Goal: Find specific page/section: Find specific page/section

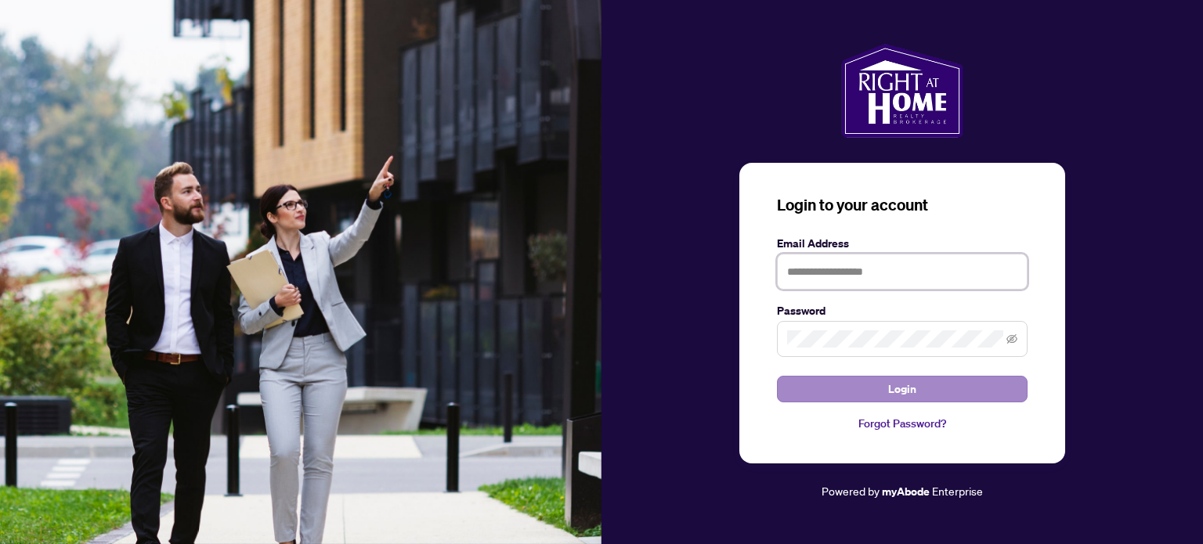
type input "**********"
click at [858, 384] on button "Login" at bounding box center [902, 389] width 251 height 27
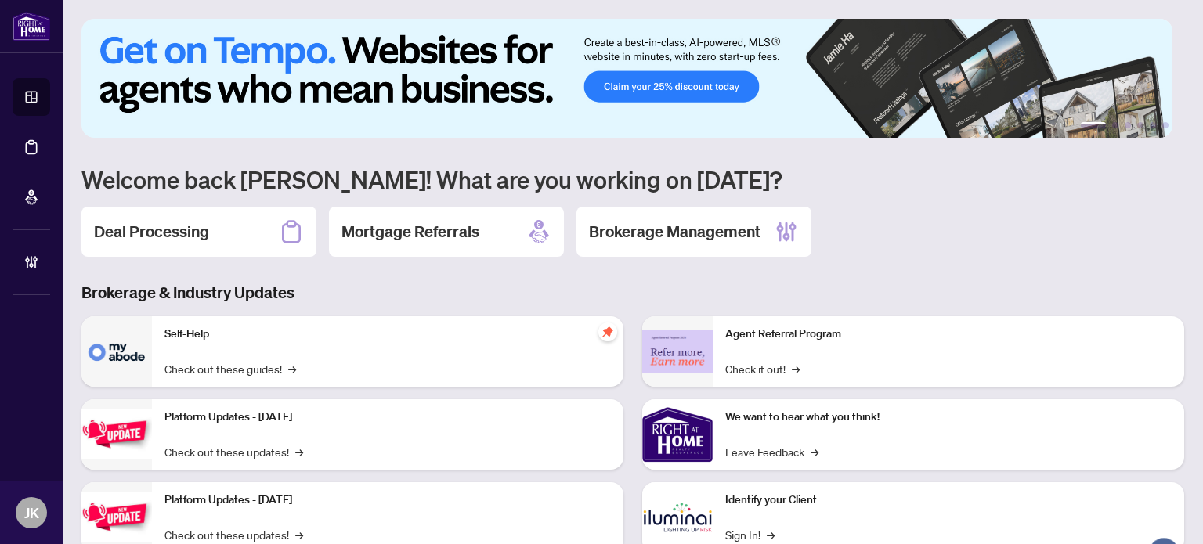
click at [222, 225] on div "Deal Processing" at bounding box center [198, 232] width 235 height 50
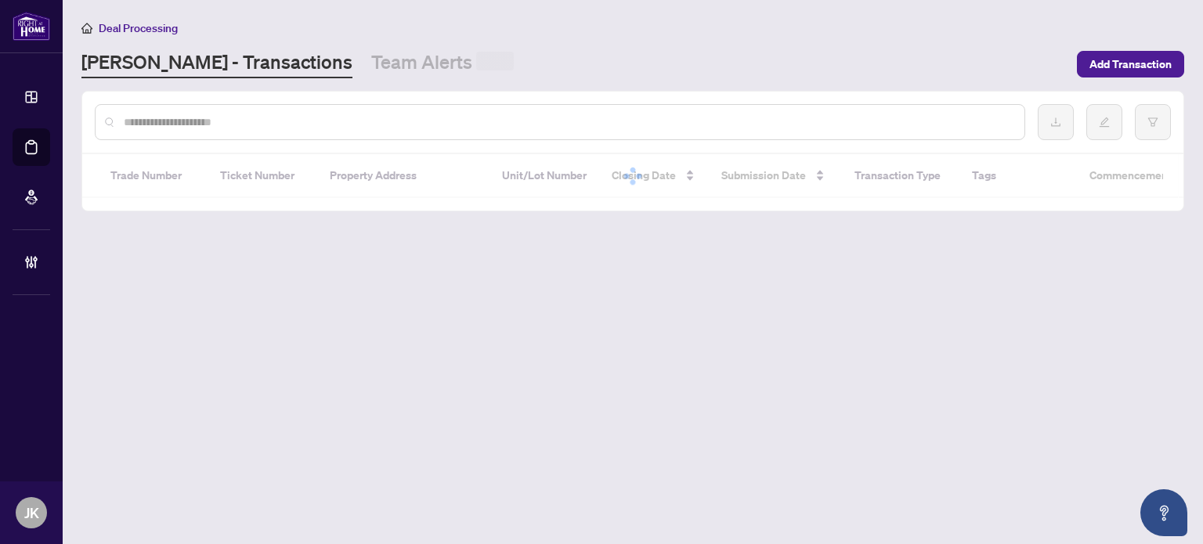
click at [242, 125] on input "text" at bounding box center [568, 122] width 888 height 17
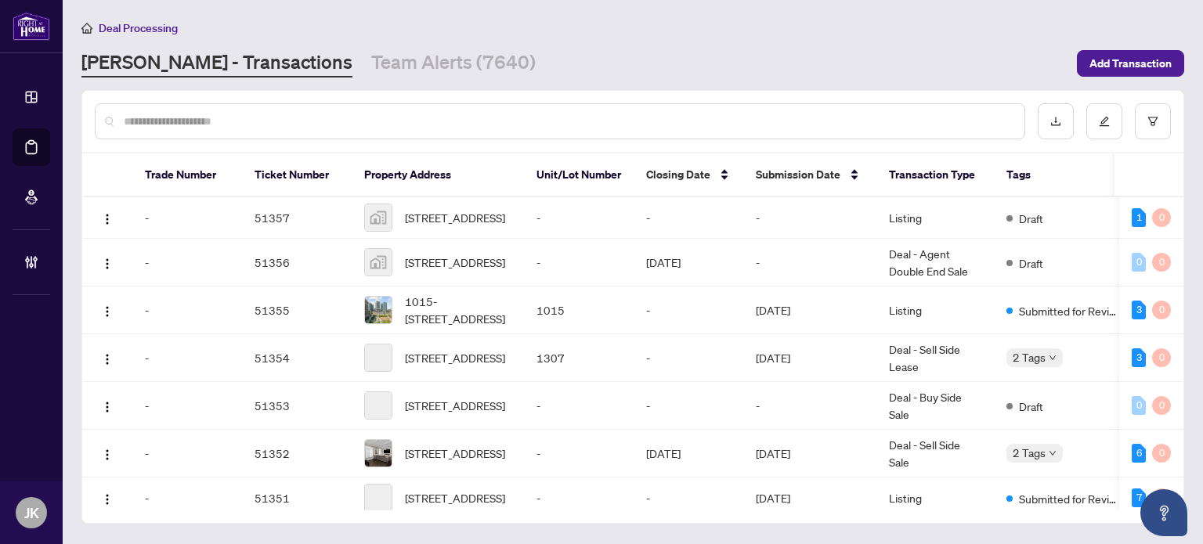
click at [242, 125] on input "text" at bounding box center [568, 121] width 888 height 17
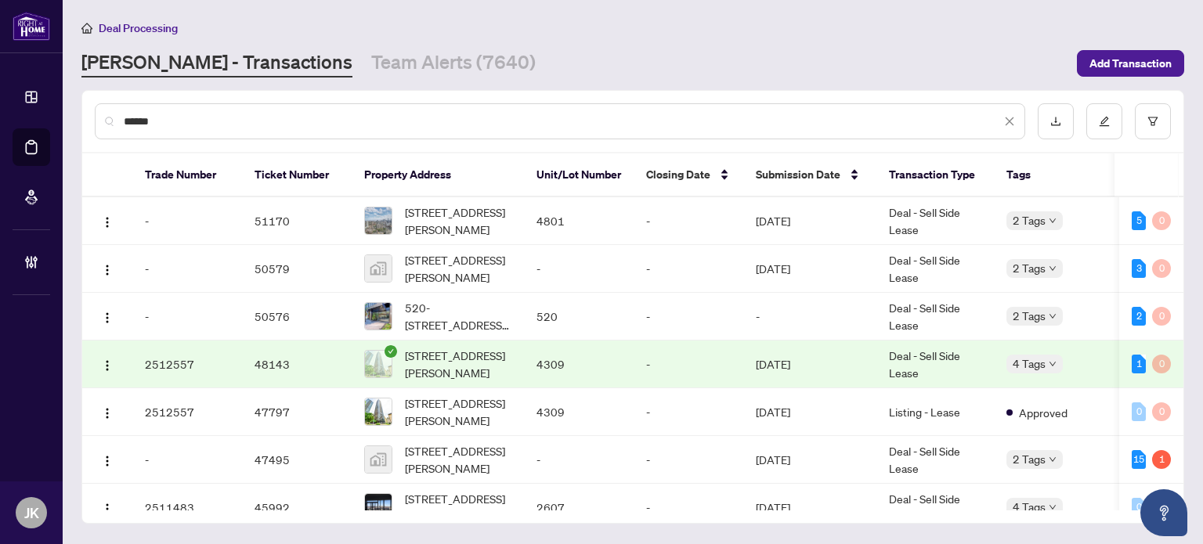
click at [257, 152] on div "Trade Number Ticket Number Property Address Unit/Lot Number Closing Date Submis…" at bounding box center [632, 337] width 1101 height 371
click at [200, 121] on input "******" at bounding box center [562, 121] width 877 height 17
drag, startPoint x: 247, startPoint y: 127, endPoint x: 71, endPoint y: 125, distance: 175.4
click at [71, 125] on main "Deal Processing [PERSON_NAME] - Transactions Team Alerts (7640) Add Transaction…" at bounding box center [633, 272] width 1140 height 544
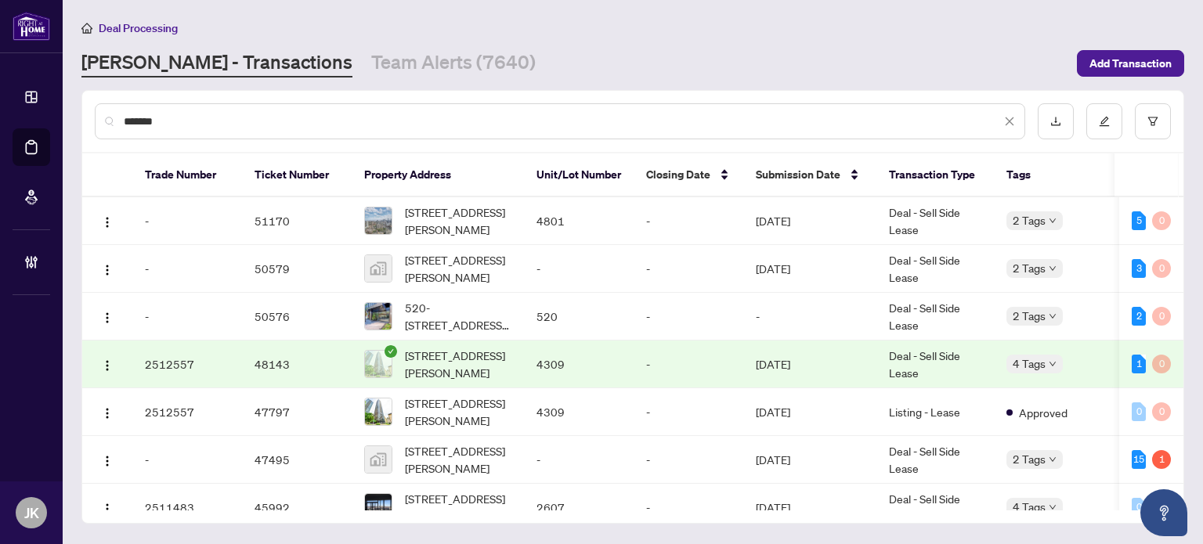
paste input "text"
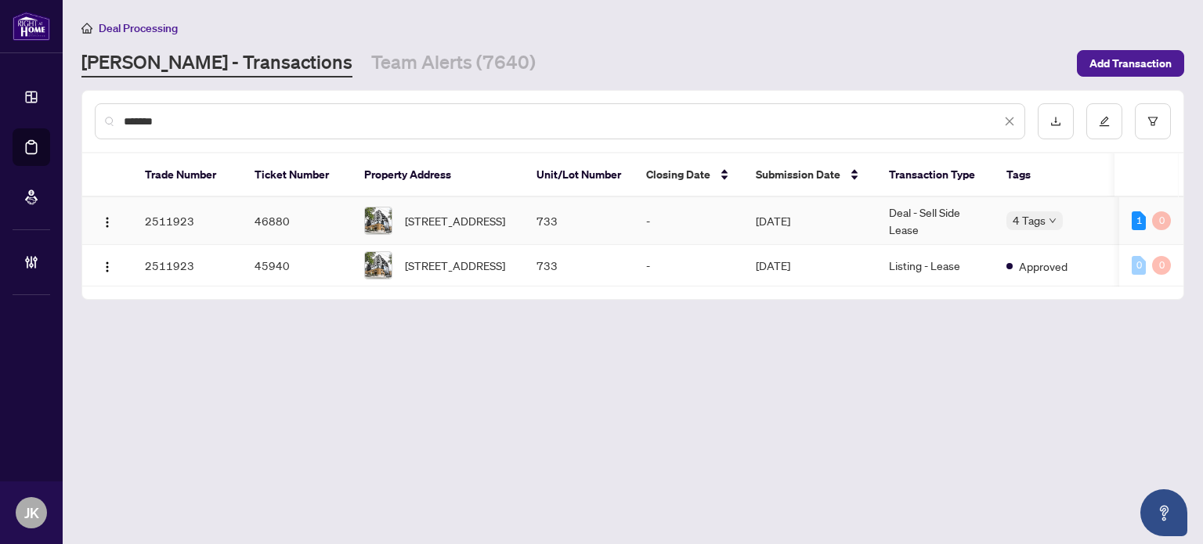
type input "*******"
click at [540, 229] on td "733" at bounding box center [579, 221] width 110 height 48
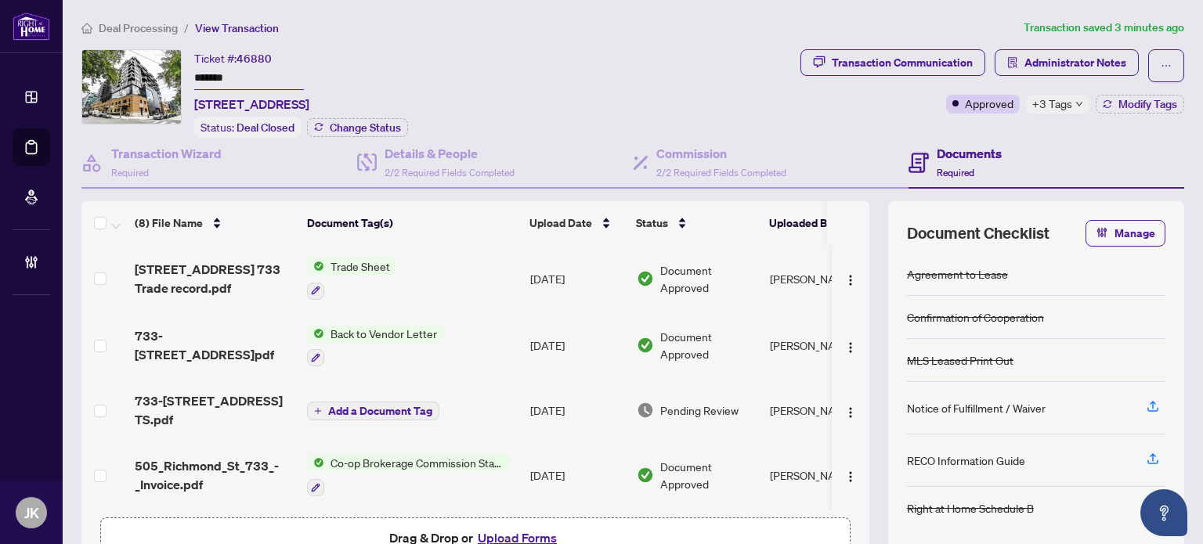
click at [1057, 109] on span "+3 Tags" at bounding box center [1052, 104] width 40 height 18
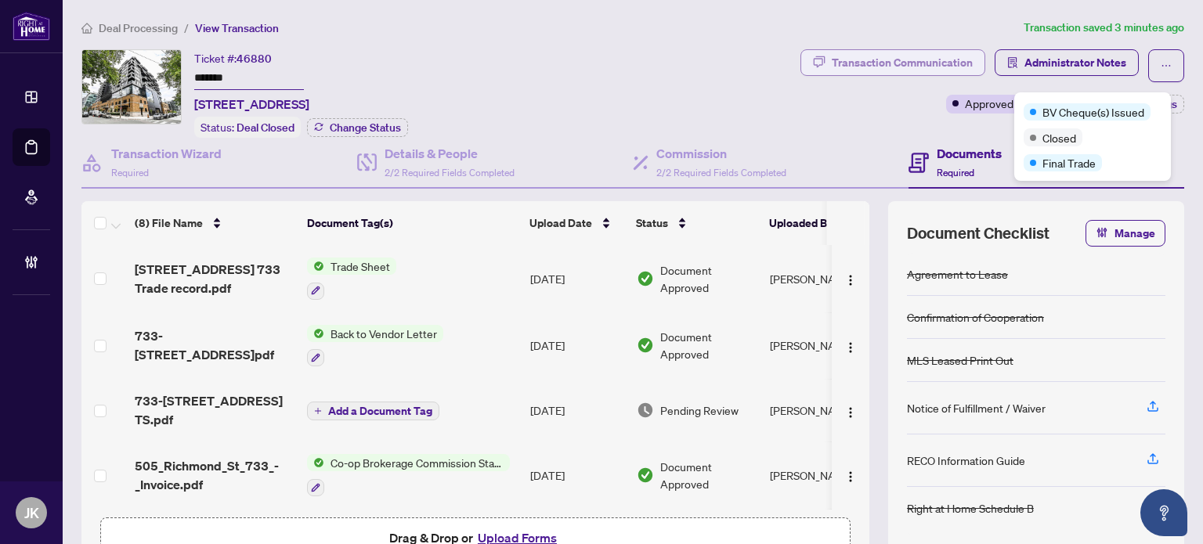
click at [868, 59] on div "Transaction Communication" at bounding box center [902, 62] width 141 height 25
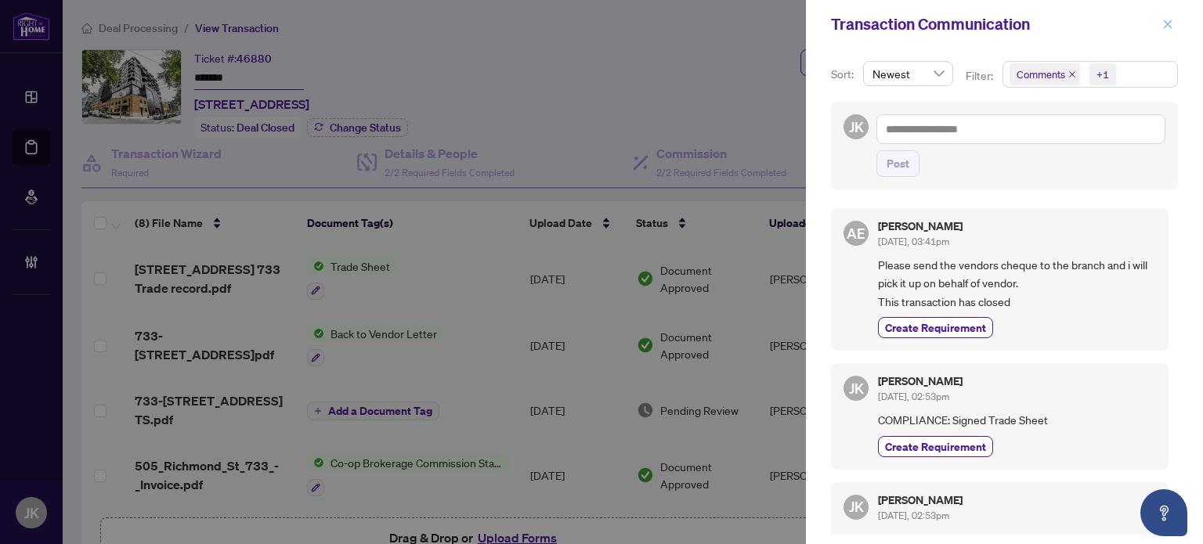
click at [1166, 20] on icon "close" at bounding box center [1167, 24] width 11 height 11
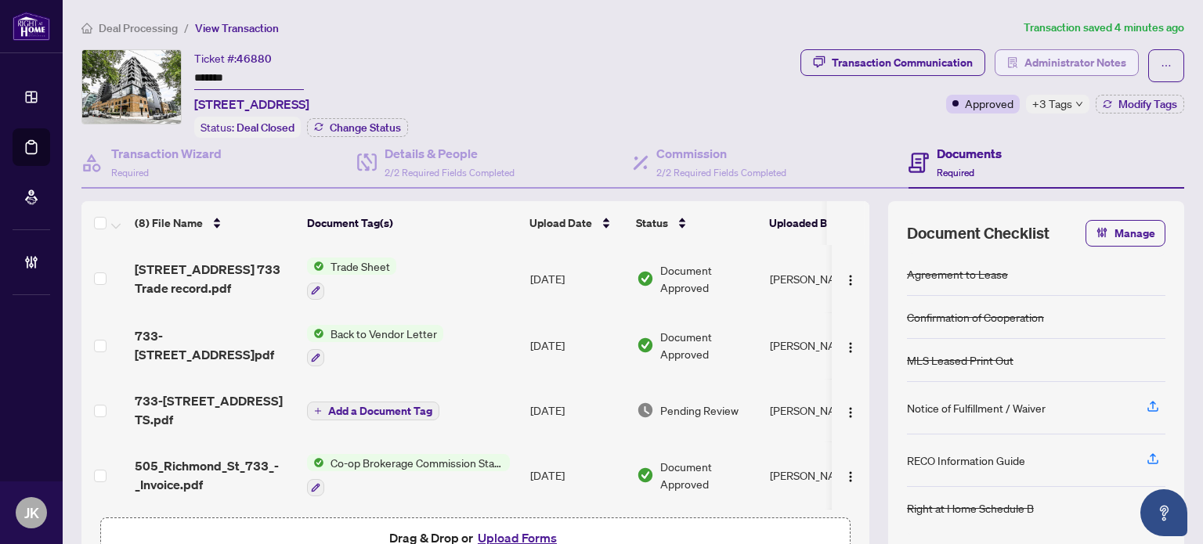
click at [1067, 63] on span "Administrator Notes" at bounding box center [1075, 62] width 102 height 25
